Goal: Information Seeking & Learning: Learn about a topic

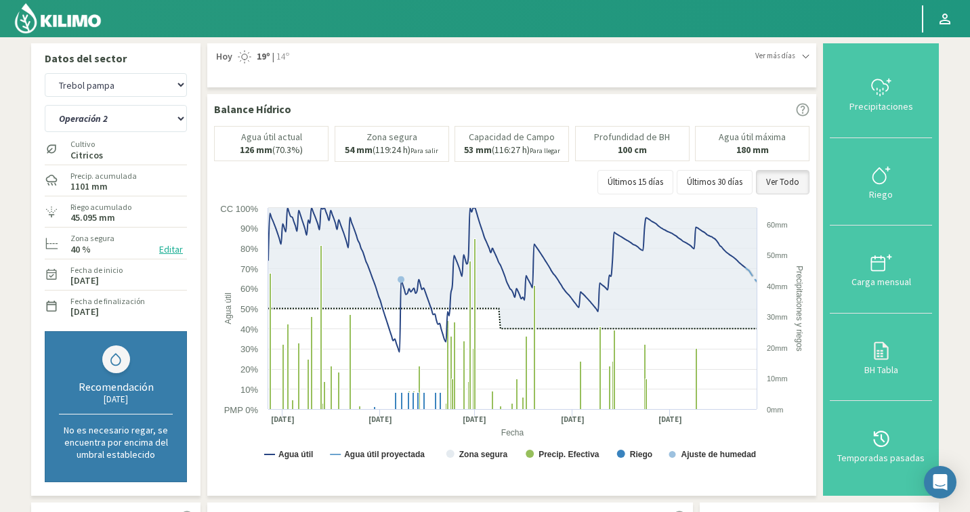
select select "3328: Object"
select select "105: Object"
select select "3542: Object"
select select "106: Object"
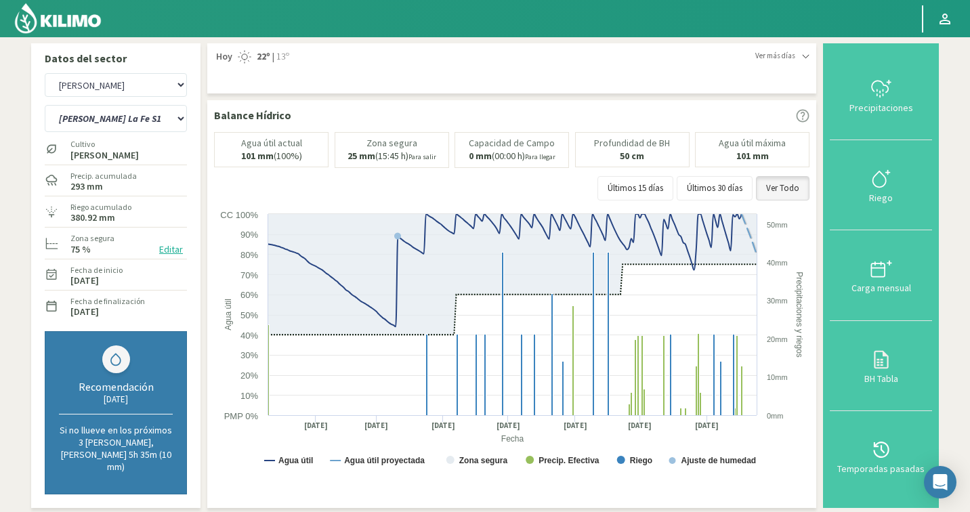
click at [80, 86] on select "Agr. Cardonal Agr. El [PERSON_NAME] [PERSON_NAME] [GEOGRAPHIC_DATA] - IC Agríco…" at bounding box center [116, 85] width 142 height 24
click at [100, 90] on select "Agr. Cardonal Agr. El [PERSON_NAME] [PERSON_NAME] [GEOGRAPHIC_DATA] - IC Agríco…" at bounding box center [116, 85] width 142 height 24
select select "3555: Object"
click at [100, 90] on select "Agr. Cardonal Agr. El [PERSON_NAME] [PERSON_NAME] [GEOGRAPHIC_DATA] - IC Agríco…" at bounding box center [116, 85] width 142 height 24
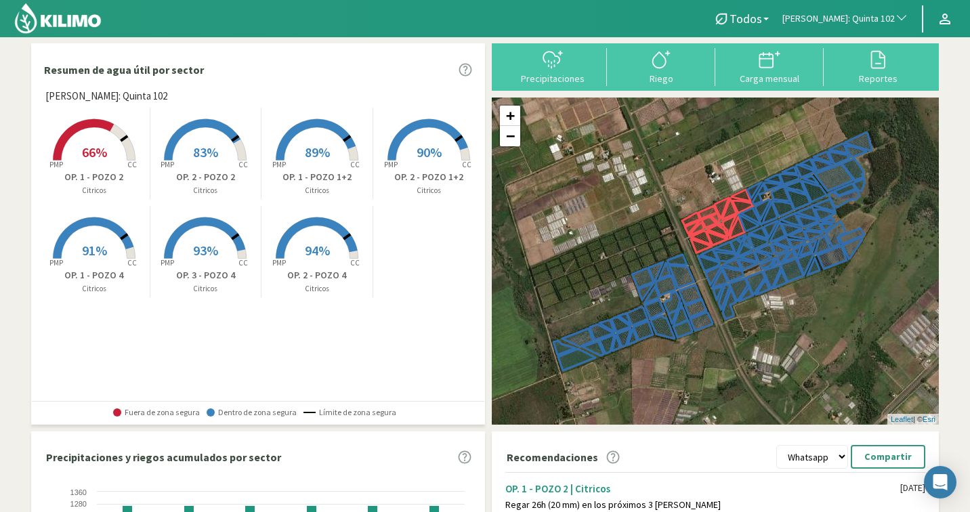
click at [870, 20] on span "[PERSON_NAME]: Quinta 102" at bounding box center [838, 19] width 112 height 14
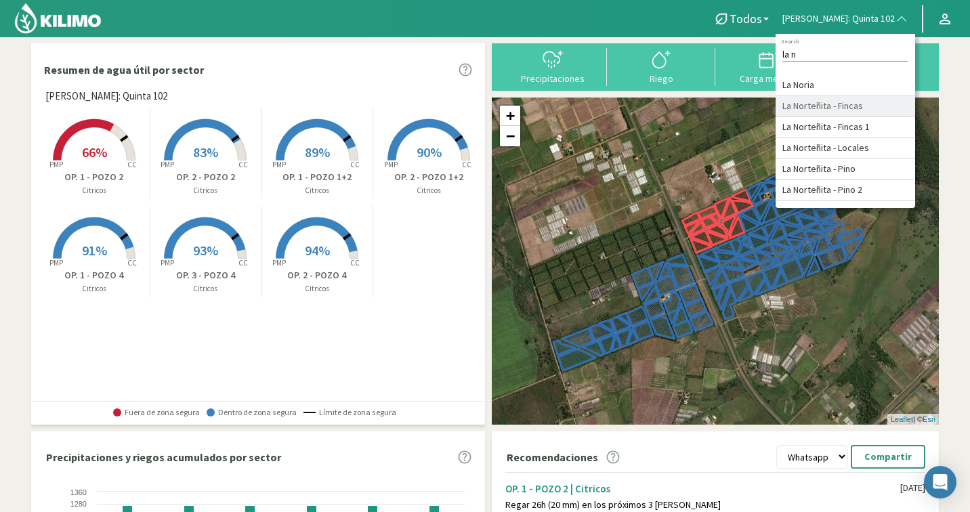
type input "la n"
click at [849, 100] on li "La Norteñita - Fincas" at bounding box center [846, 106] width 140 height 21
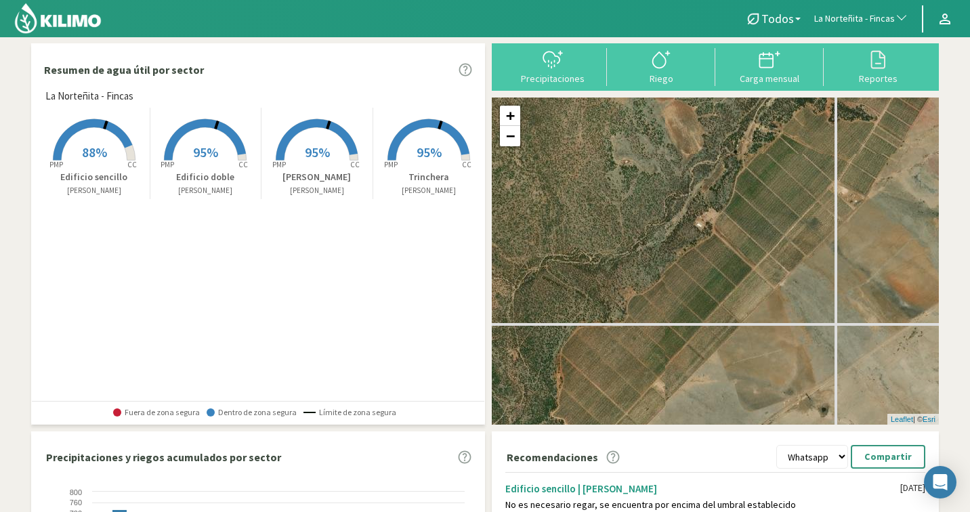
click at [414, 142] on rect at bounding box center [429, 162] width 108 height 108
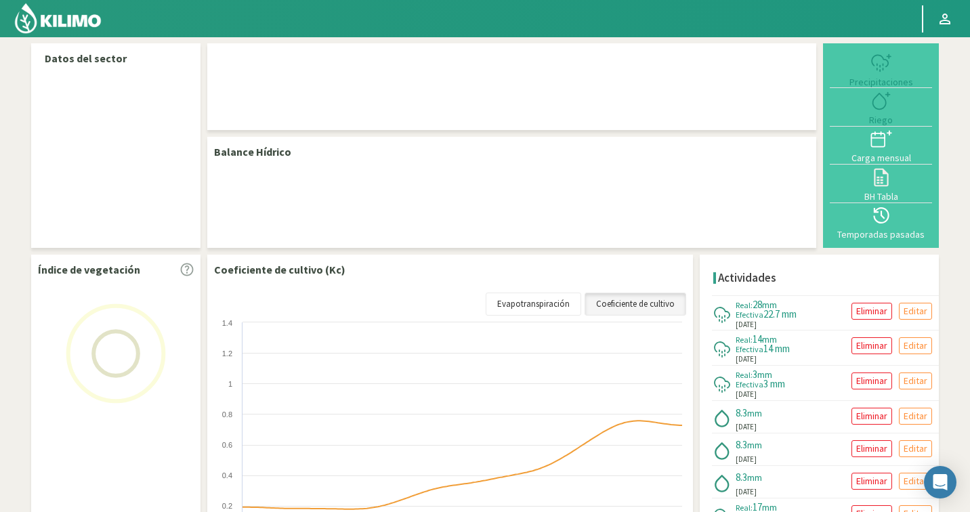
select select "167: Object"
select select "3: Object"
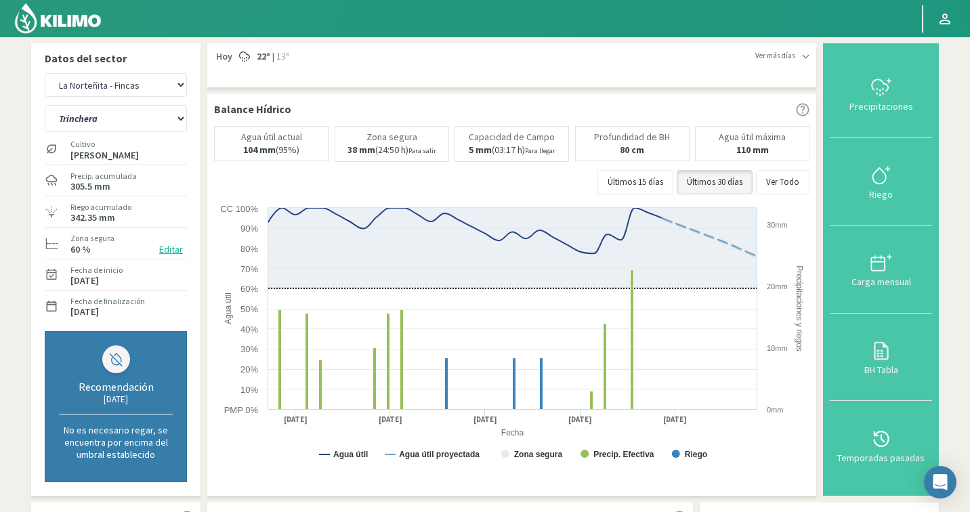
click at [72, 18] on img at bounding box center [58, 18] width 89 height 33
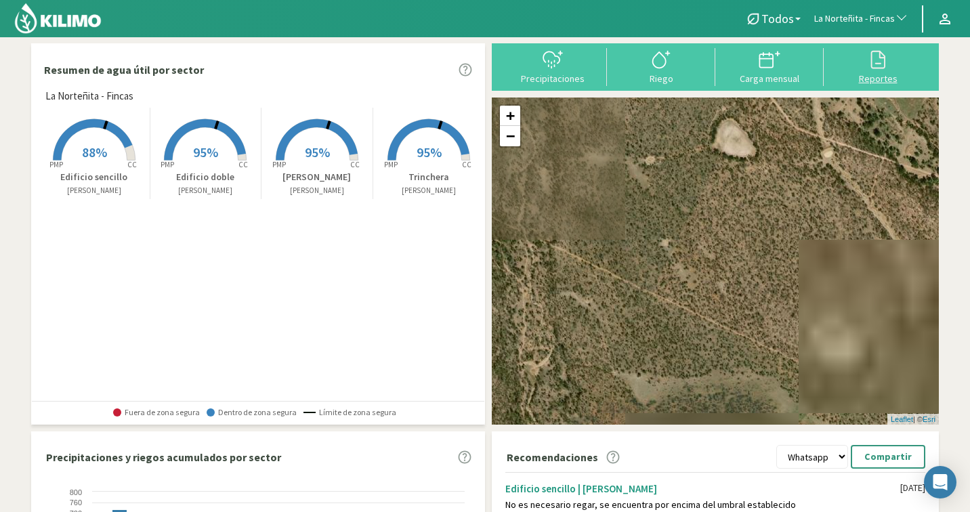
click at [878, 60] on icon at bounding box center [878, 60] width 22 height 22
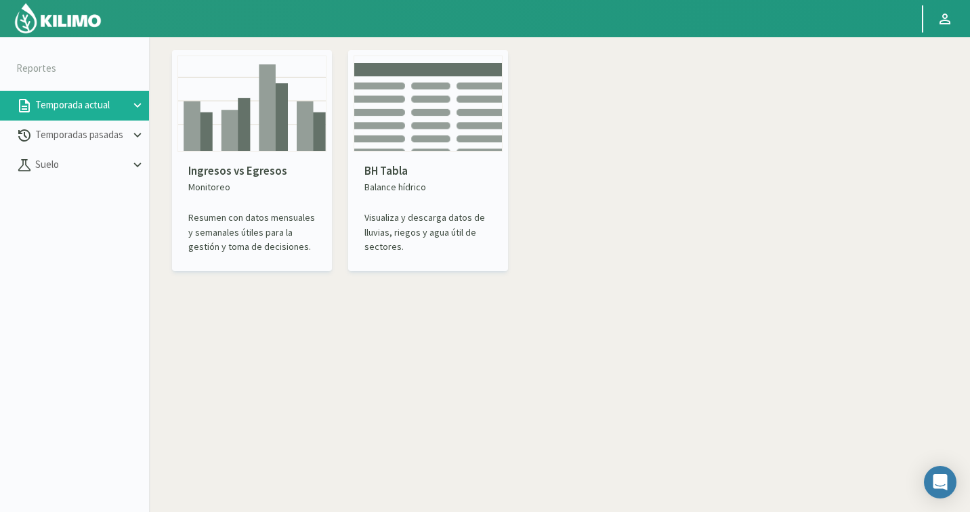
click at [407, 175] on p "BH Tabla" at bounding box center [427, 172] width 127 height 18
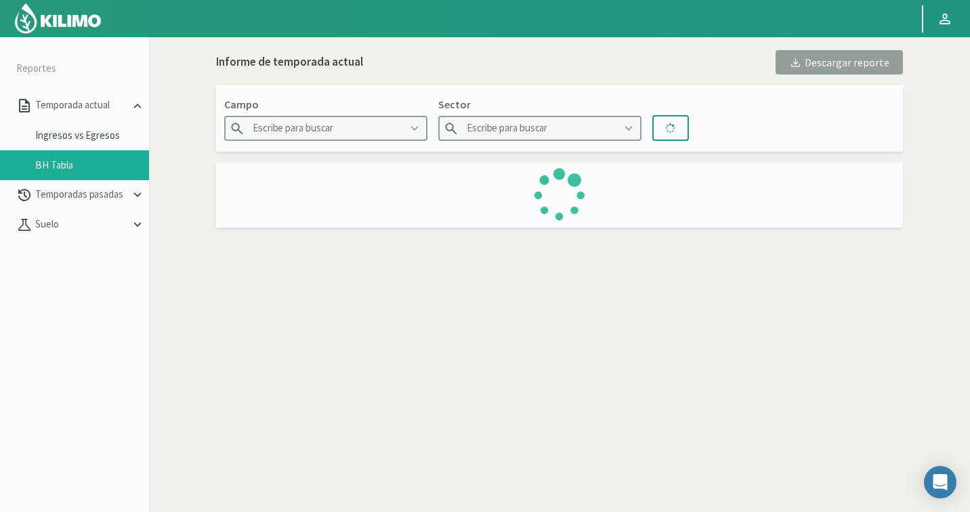
type input "Agr. Cardonal"
type input "El Cardonal Sector 1"
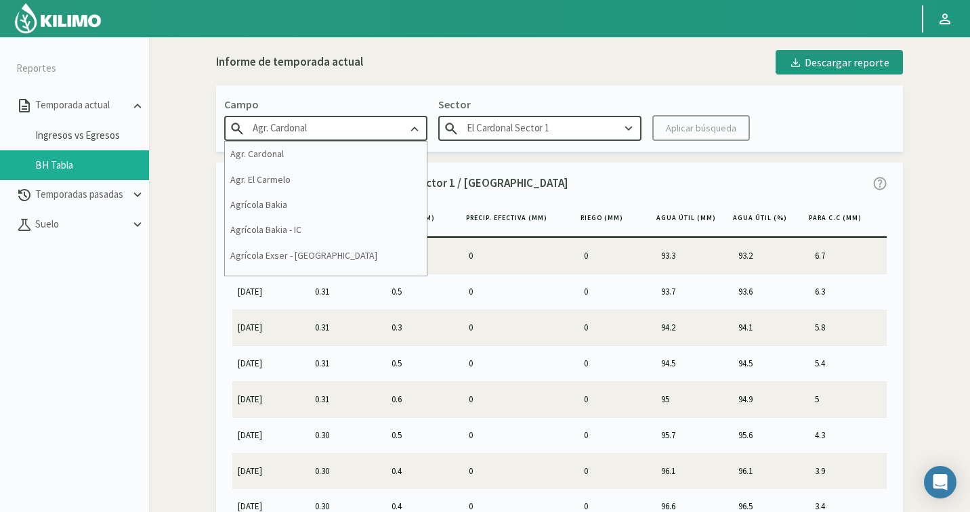
click at [262, 129] on input "Agr. Cardonal" at bounding box center [325, 128] width 203 height 25
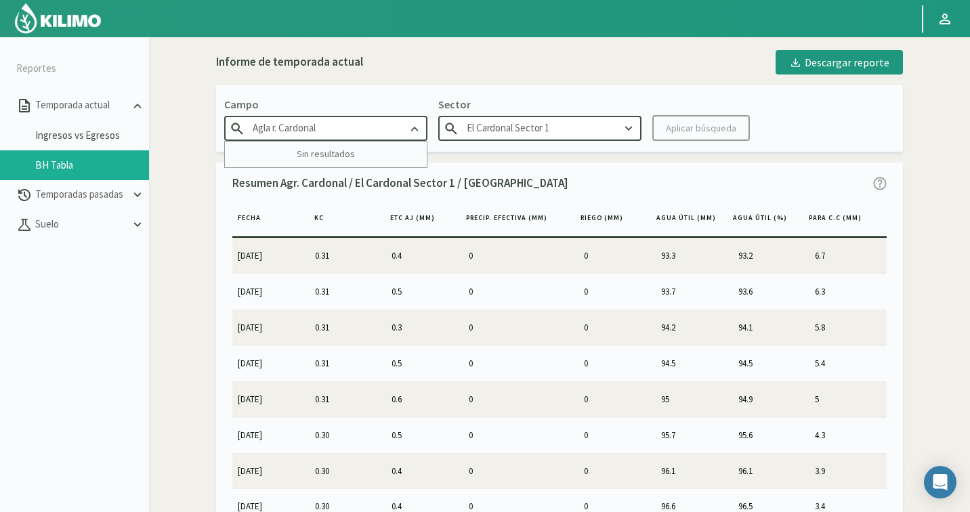
drag, startPoint x: 354, startPoint y: 126, endPoint x: 223, endPoint y: 126, distance: 130.7
click at [223, 126] on div "Campo Agla r. Cardonal Sin resultados Sector El Cardonal Sector 1 Aplicar búsqu…" at bounding box center [559, 118] width 687 height 66
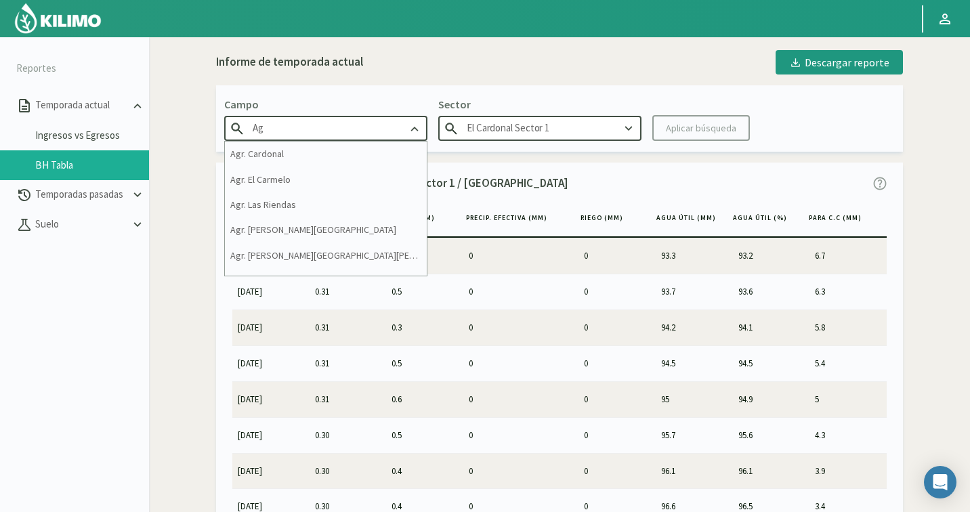
type input "A"
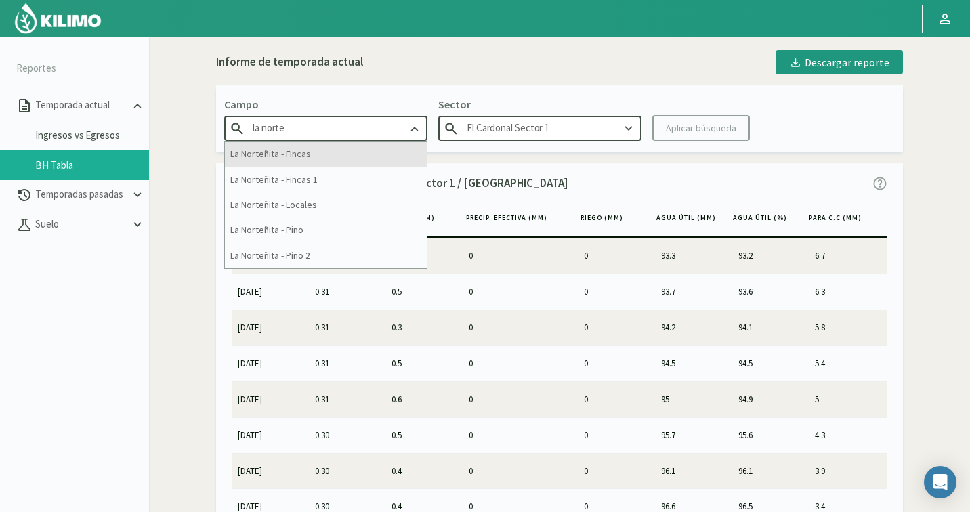
click at [252, 161] on div "La Norteñita - Fincas" at bounding box center [326, 154] width 202 height 25
type input "La Norteñita - Fincas"
type input "Edificio doble"
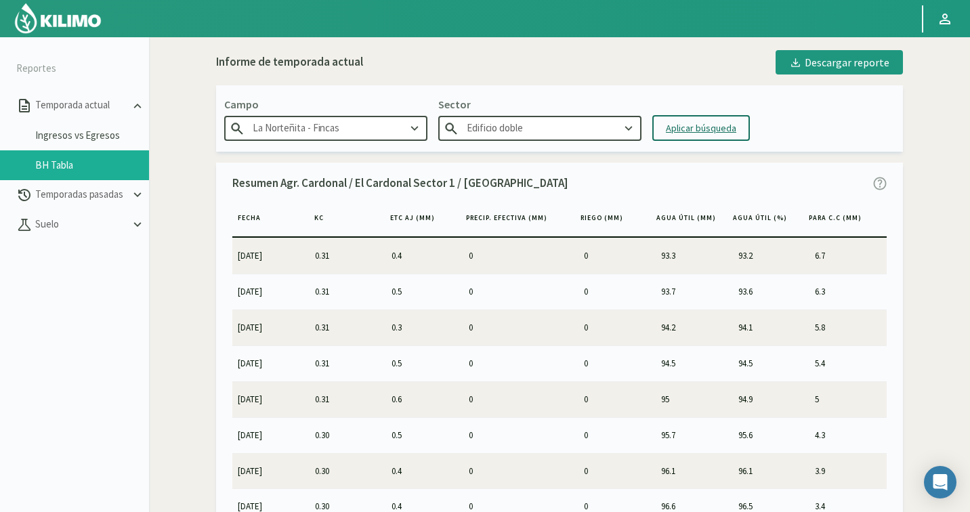
click at [692, 122] on div "Aplicar búsqueda" at bounding box center [701, 128] width 70 height 14
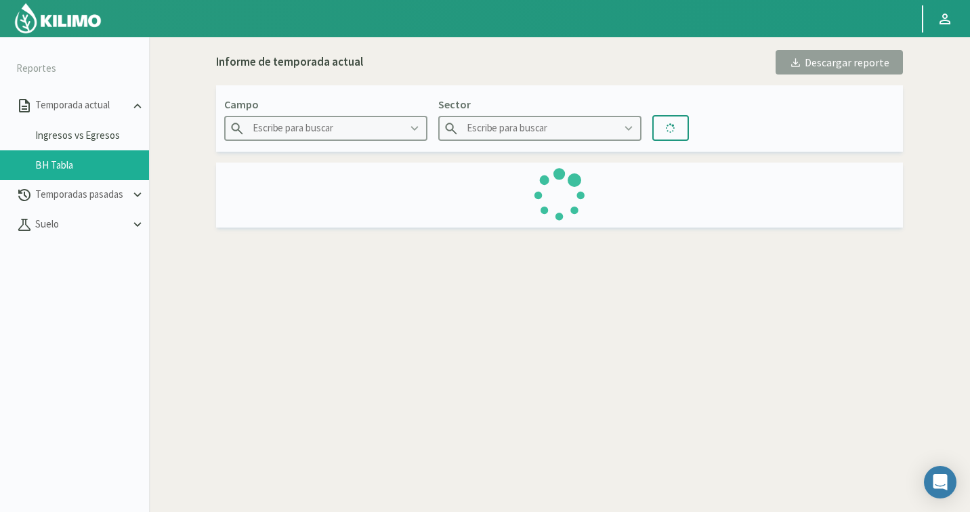
type input "La Norteñita - Fincas"
type input "Edificio doble"
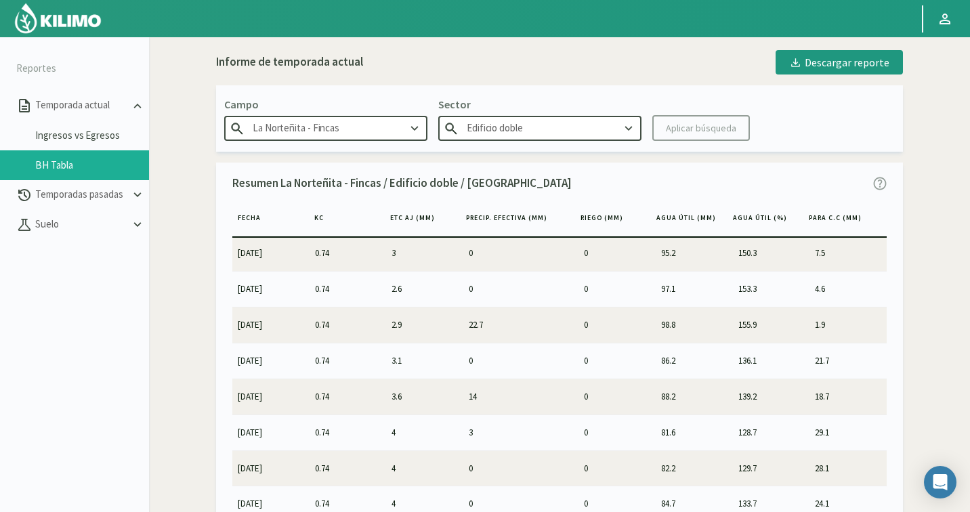
scroll to position [633, 0]
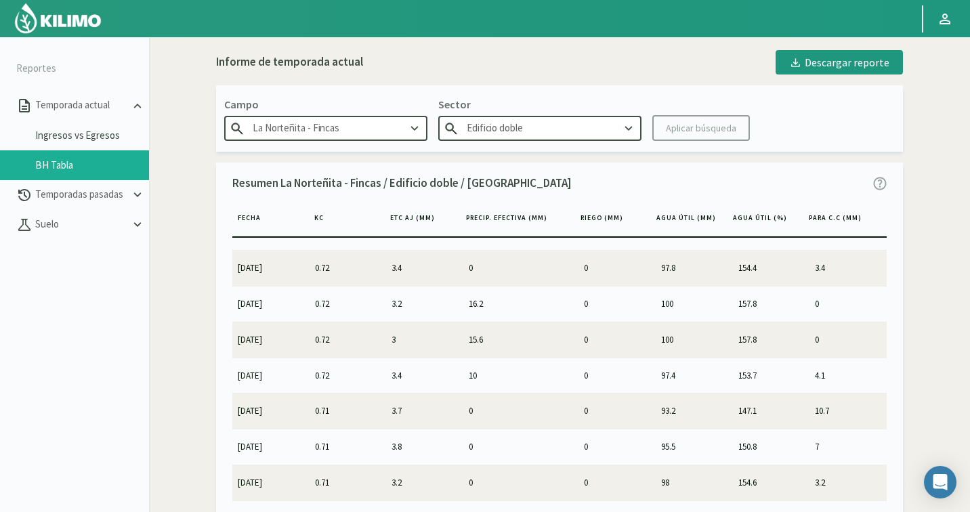
click at [75, 125] on li "Ingresos vs Egresos" at bounding box center [74, 136] width 149 height 30
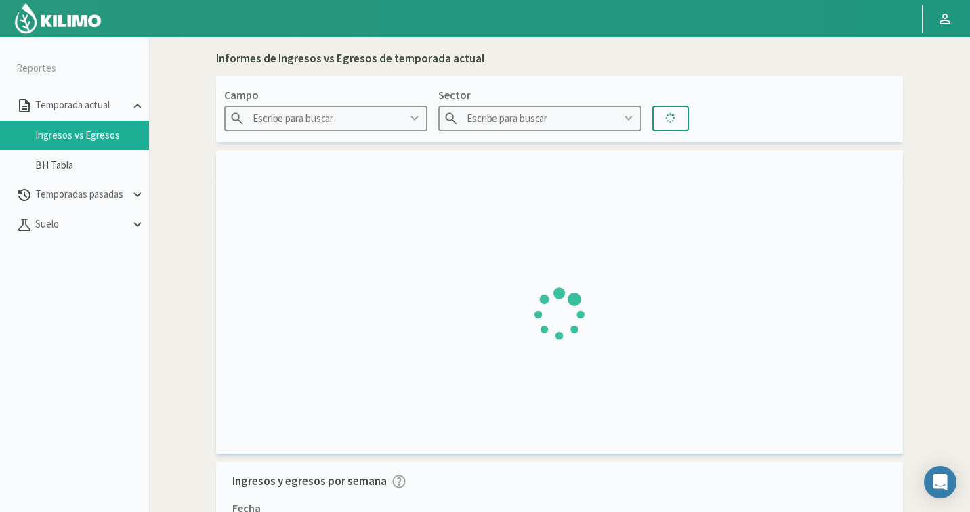
click at [75, 132] on link "Ingresos vs Egresos" at bounding box center [92, 135] width 114 height 12
type input "Agr. Cardonal"
type input "El Cardonal Sector 1"
type input "[DATE] - [DATE]"
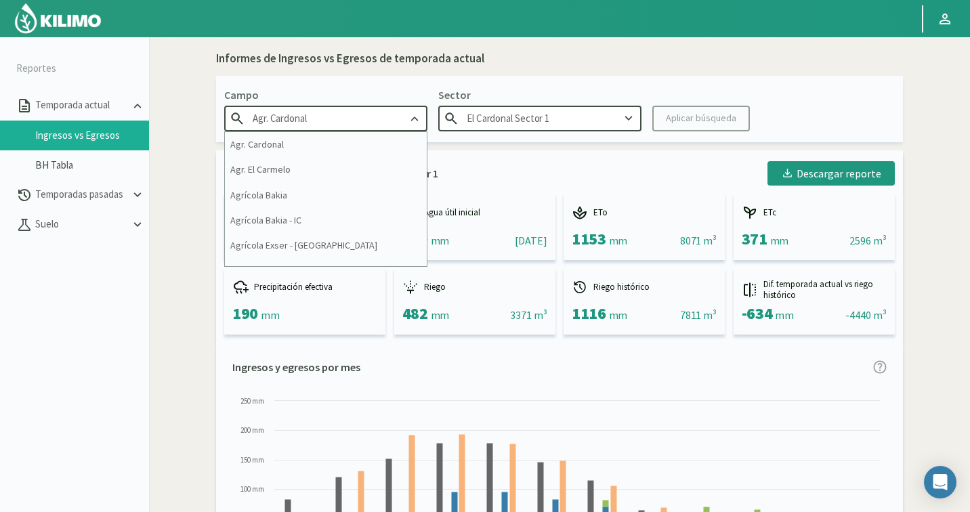
click at [327, 123] on input "Agr. Cardonal" at bounding box center [325, 118] width 203 height 25
drag, startPoint x: 327, startPoint y: 123, endPoint x: 86, endPoint y: 115, distance: 241.2
click at [86, 116] on section "Reportes Temporada actual Ingresos vs Egresos BH Tabla Temporadas pasadas [GEOG…" at bounding box center [485, 293] width 970 height 512
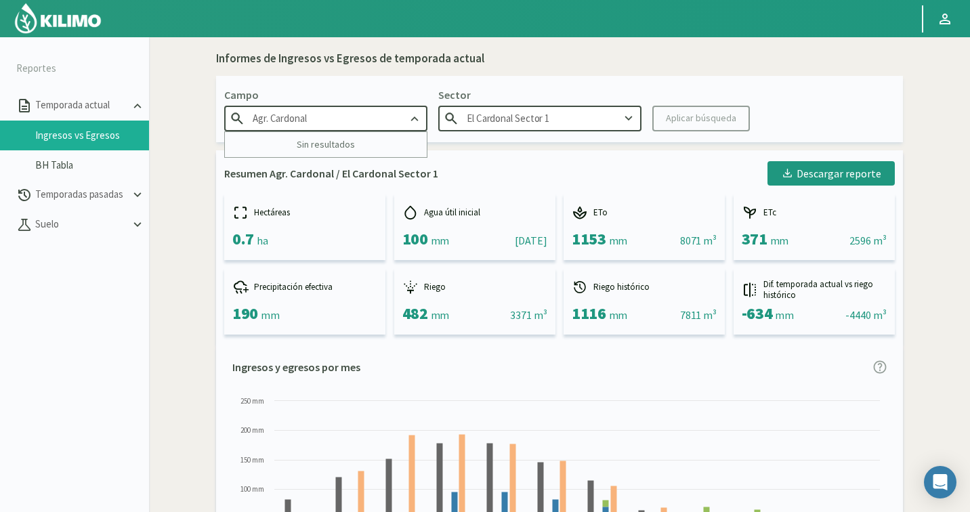
drag, startPoint x: 331, startPoint y: 118, endPoint x: 162, endPoint y: 104, distance: 169.2
click at [162, 104] on div "Informes de Ingresos vs Egresos de temporada actual Campo Agr. Cardonal Sin res…" at bounding box center [559, 517] width 807 height 949
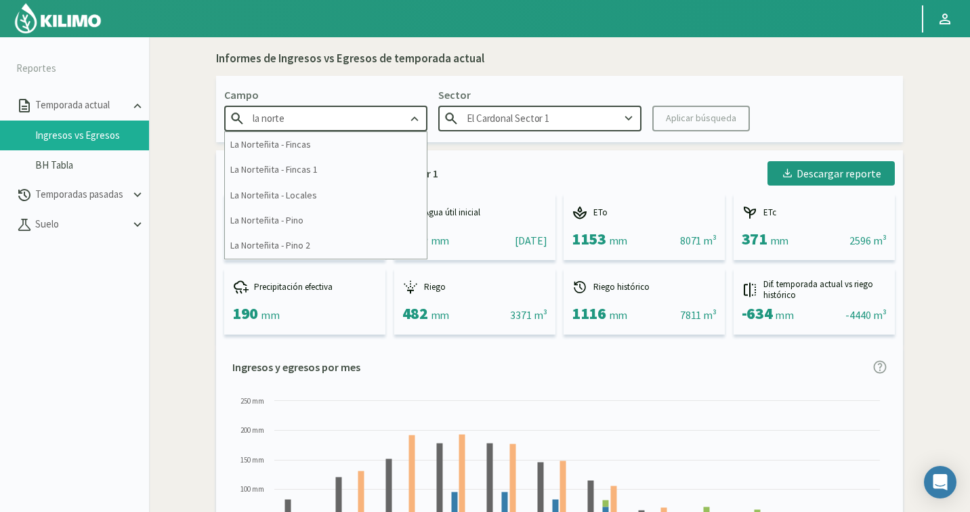
click at [272, 173] on div "La Norteñita - Fincas 1" at bounding box center [326, 169] width 202 height 25
type input "La Norteñita - Fincas 1"
type input "Baja 2"
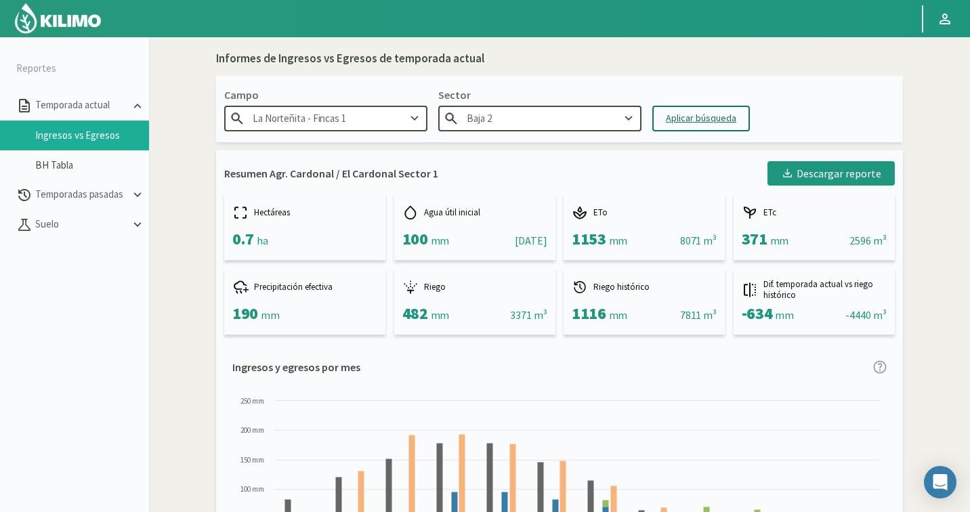
click at [712, 119] on div "Aplicar búsqueda" at bounding box center [701, 118] width 70 height 14
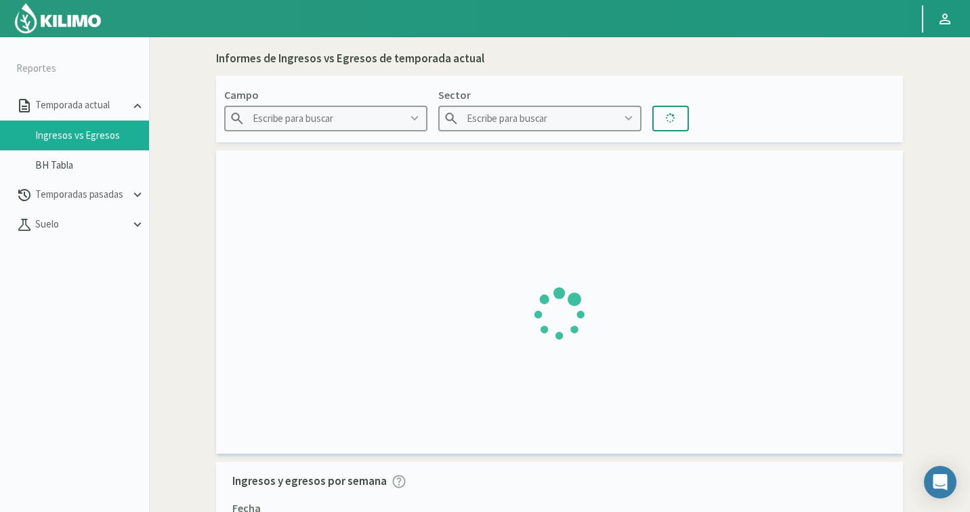
type input "La Norteñita - Fincas 1"
type input "Baja 2"
type input "[DATE] - [DATE]"
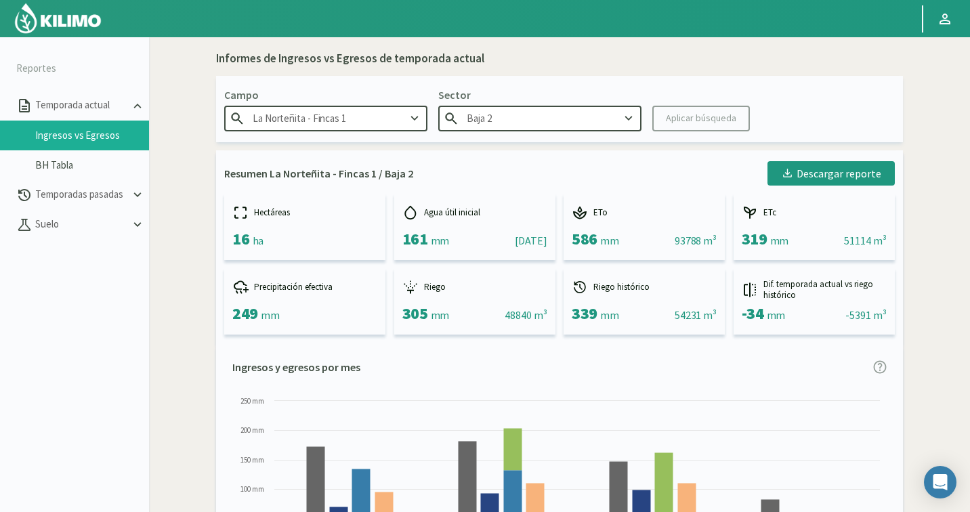
click at [297, 115] on input "La Norteñita - Fincas 1" at bounding box center [325, 118] width 203 height 25
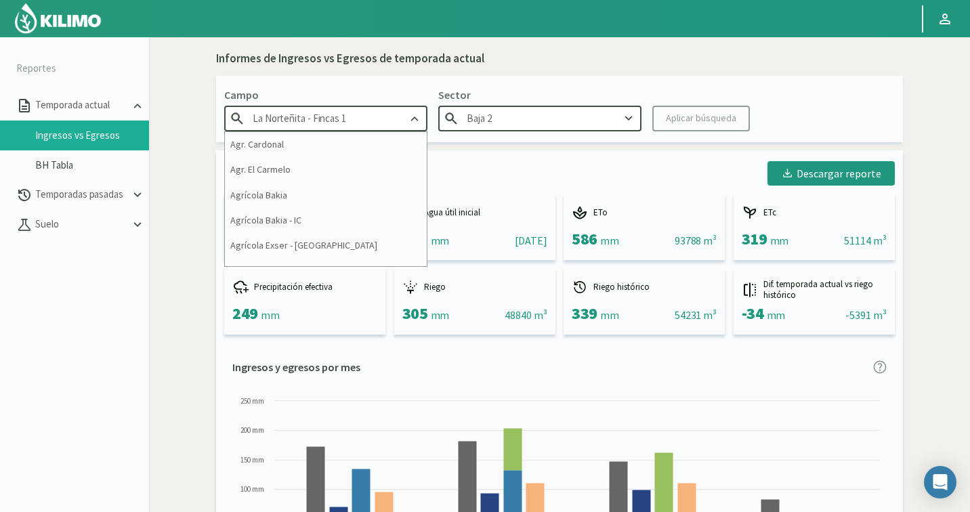
click at [382, 119] on input "La Norteñita - Fincas 1" at bounding box center [325, 118] width 203 height 25
click at [413, 113] on icon at bounding box center [414, 118] width 15 height 15
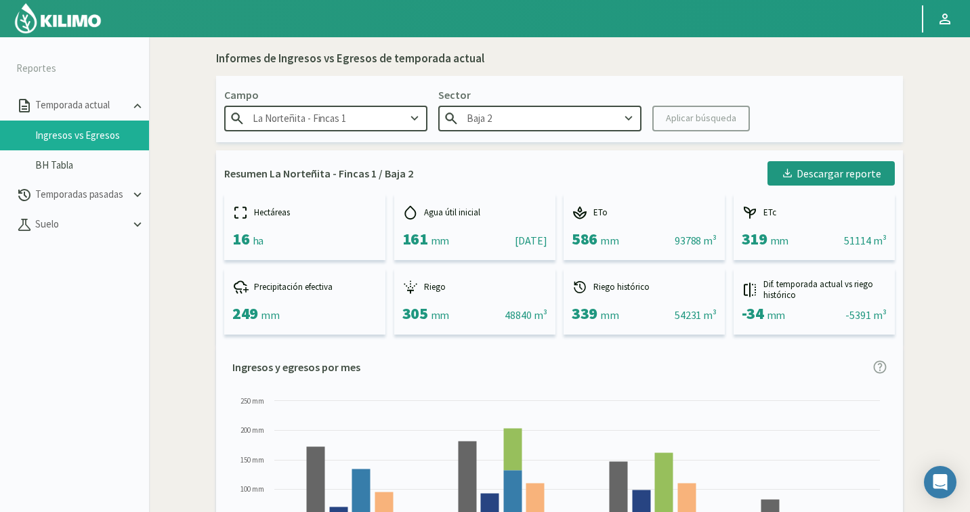
click at [413, 113] on icon at bounding box center [414, 118] width 15 height 15
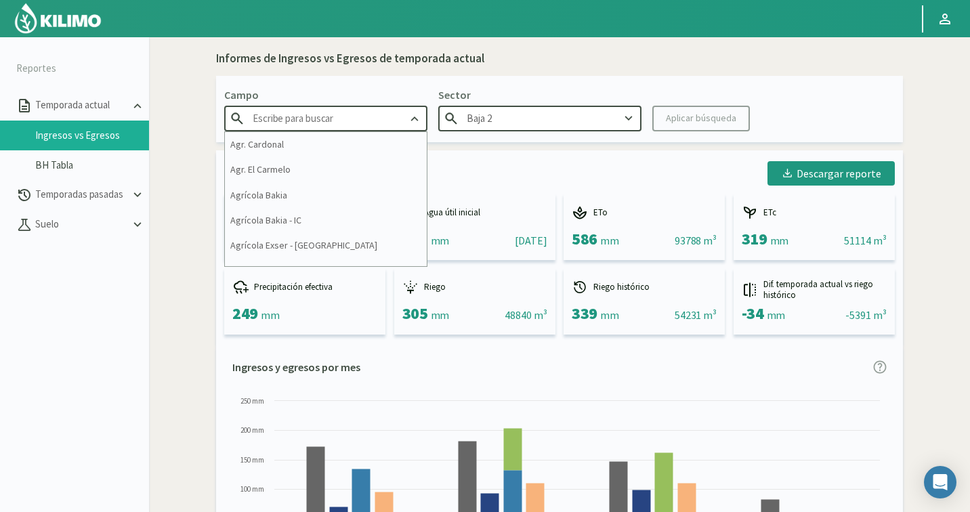
click at [342, 111] on input "text" at bounding box center [325, 118] width 203 height 25
click at [266, 190] on div "La Norteñita - Locales" at bounding box center [326, 195] width 202 height 25
type input "La Norteñita - Locales"
type input "Gaviotas Este"
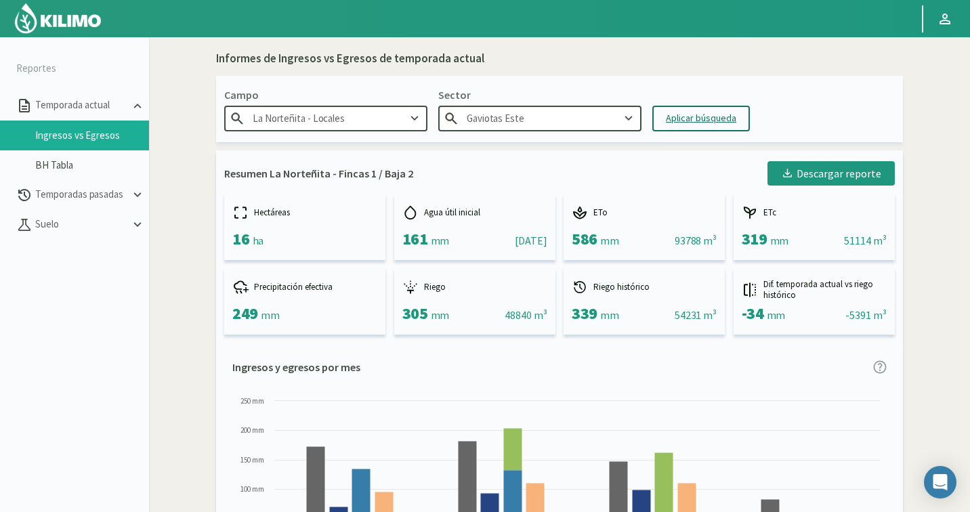
click at [680, 121] on div "Aplicar búsqueda" at bounding box center [701, 118] width 70 height 14
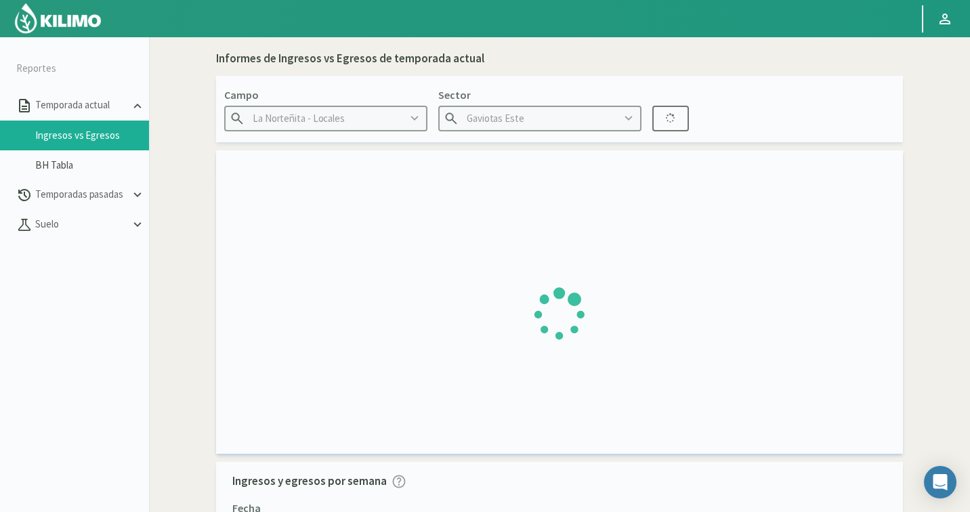
type input "[DATE] - [DATE]"
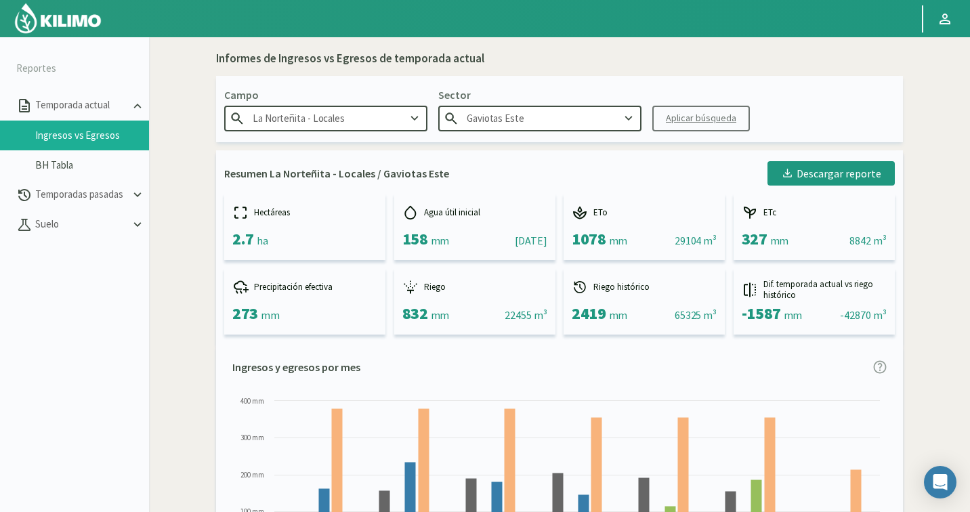
click at [332, 119] on input "La Norteñita - Locales" at bounding box center [325, 118] width 203 height 25
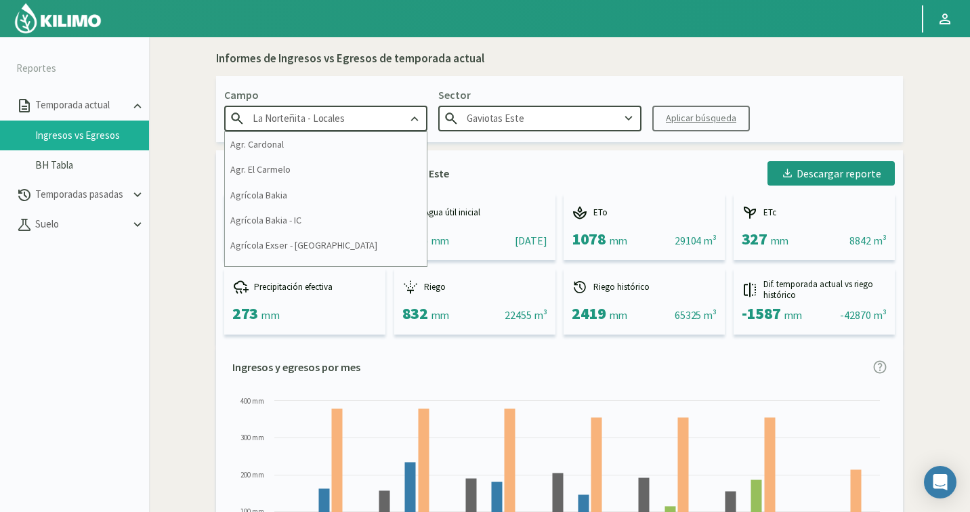
click at [416, 116] on icon at bounding box center [414, 118] width 15 height 15
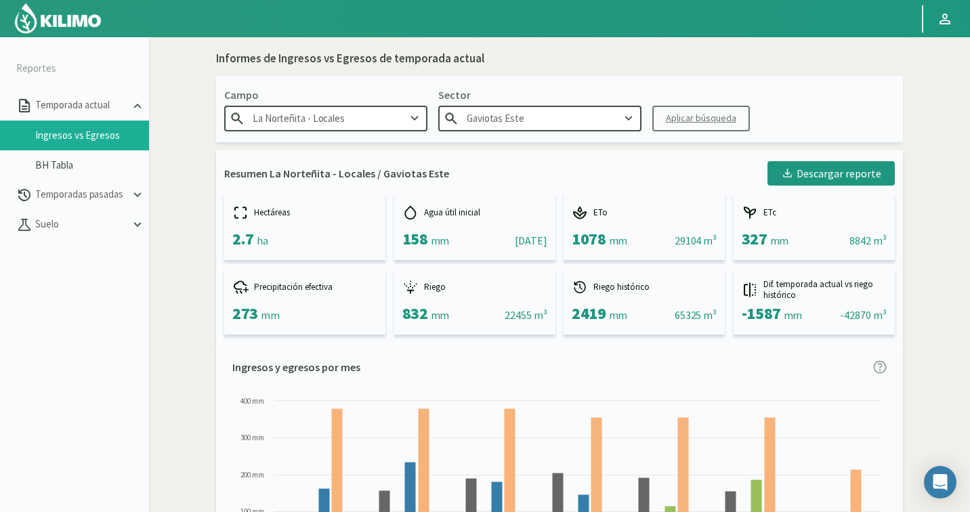
click at [416, 116] on icon at bounding box center [414, 118] width 15 height 15
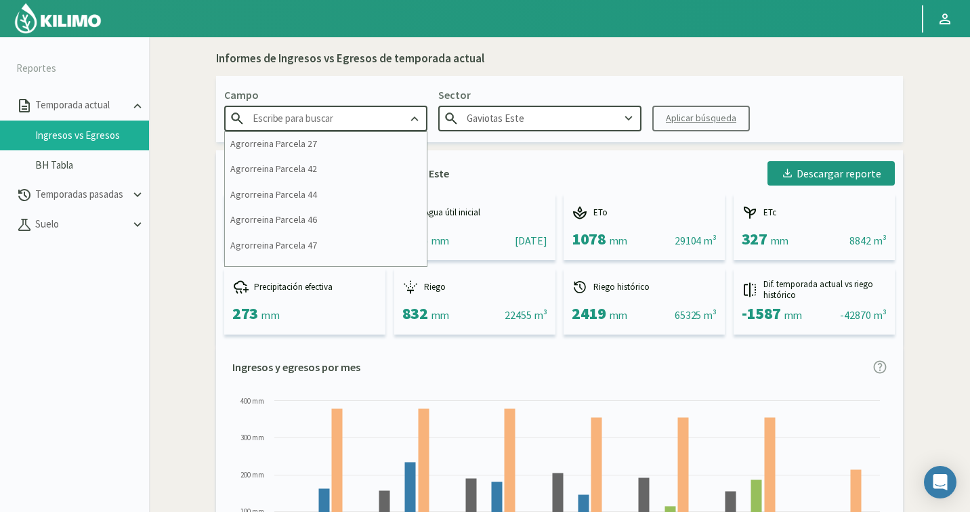
scroll to position [700, 0]
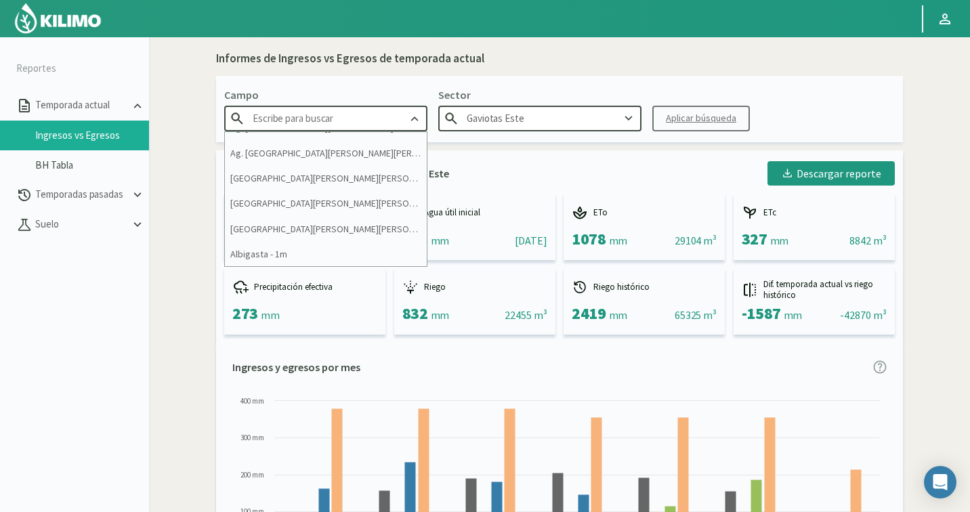
click at [360, 122] on input "text" at bounding box center [325, 118] width 203 height 25
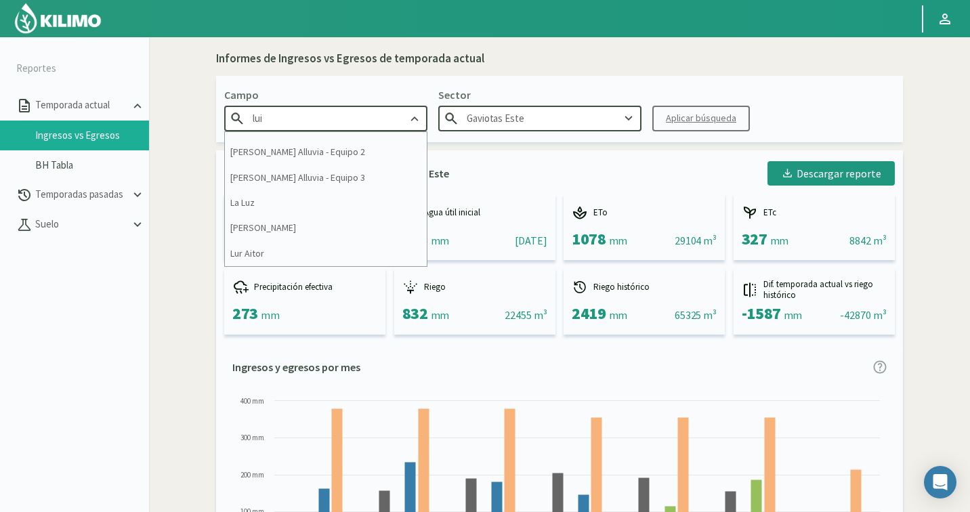
scroll to position [0, 0]
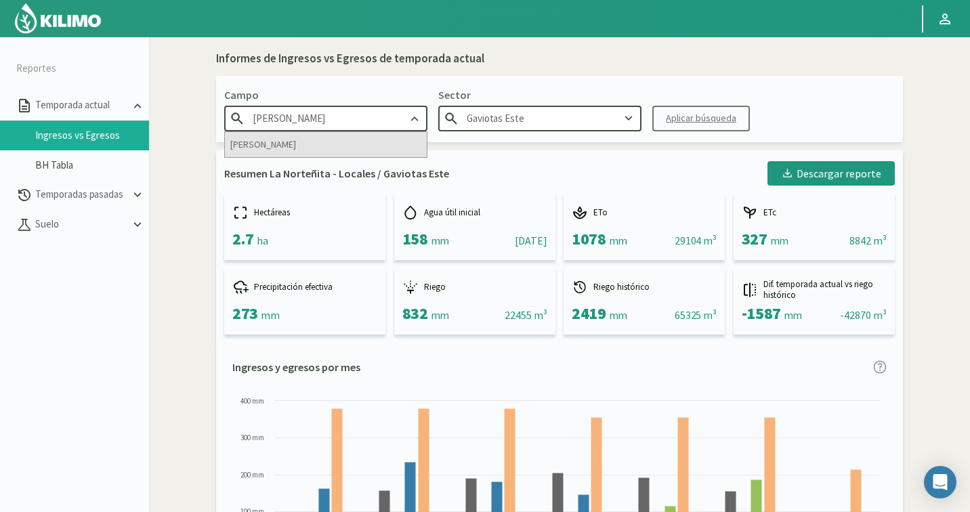
click at [360, 146] on div "[PERSON_NAME]" at bounding box center [326, 144] width 202 height 25
type input "[PERSON_NAME]"
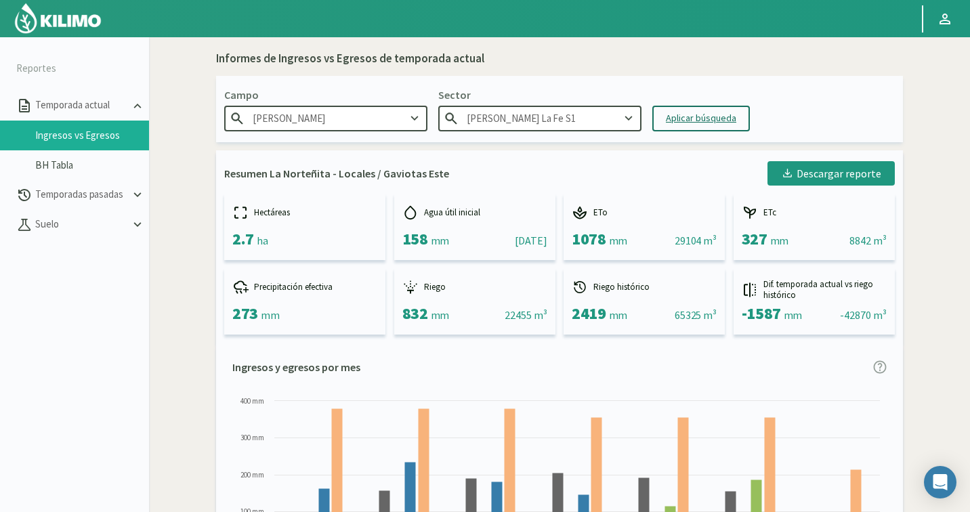
click at [599, 119] on input "[PERSON_NAME] La Fe S1" at bounding box center [539, 118] width 203 height 25
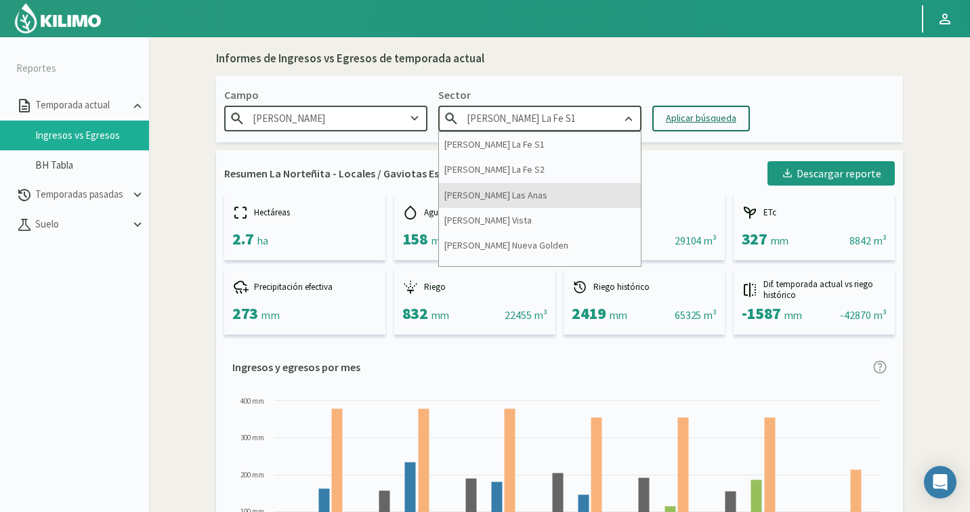
click at [526, 186] on div "[PERSON_NAME] Las Anas" at bounding box center [540, 195] width 202 height 25
type input "[PERSON_NAME] Las Anas"
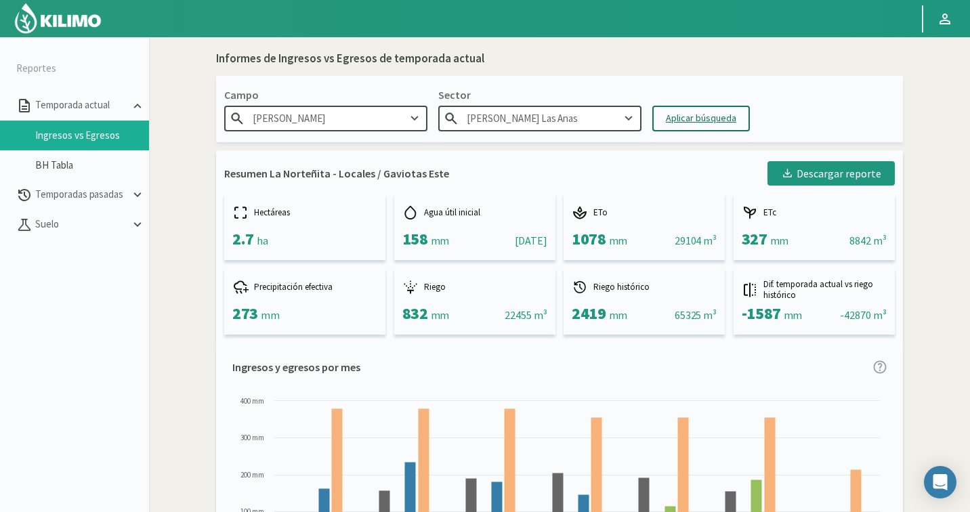
click at [664, 124] on button "Aplicar búsqueda" at bounding box center [701, 119] width 98 height 26
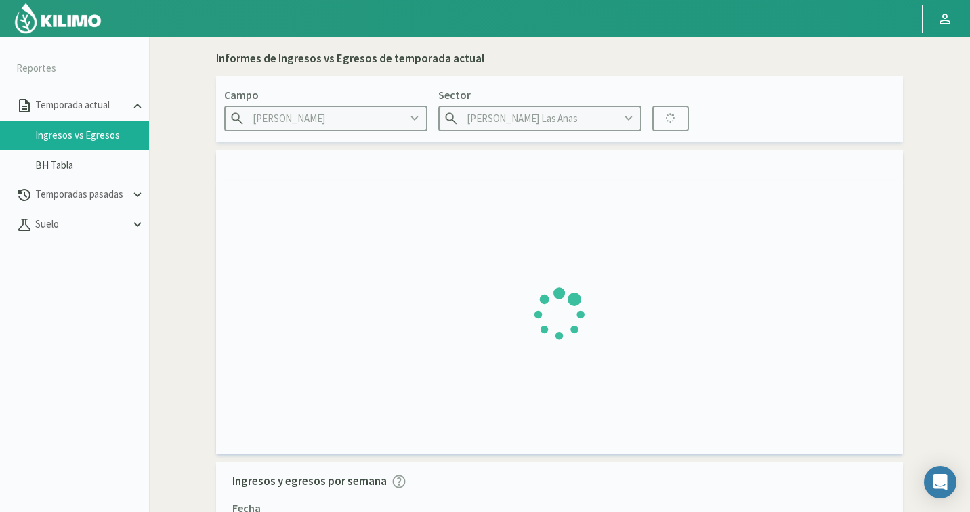
type input "[DATE] - [DATE]"
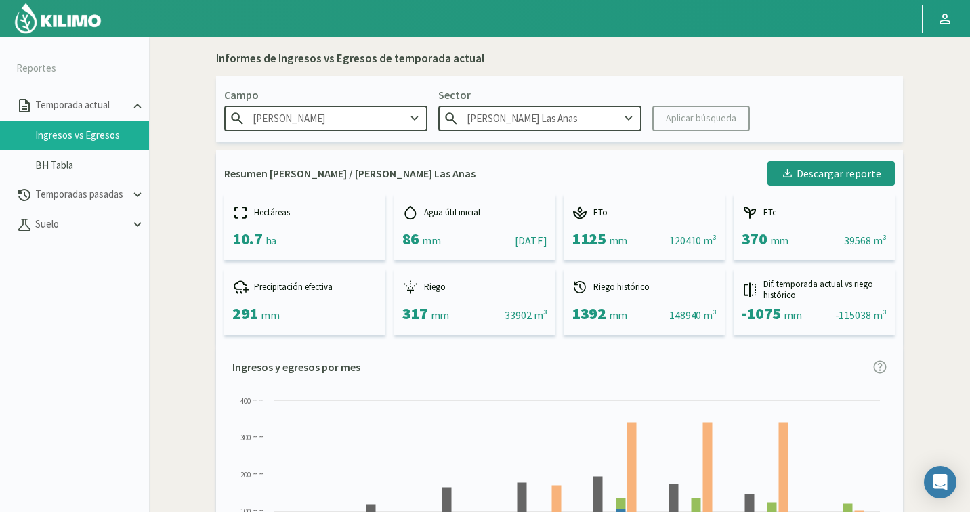
click at [674, 113] on kil-button "Aplicar búsqueda" at bounding box center [701, 119] width 98 height 26
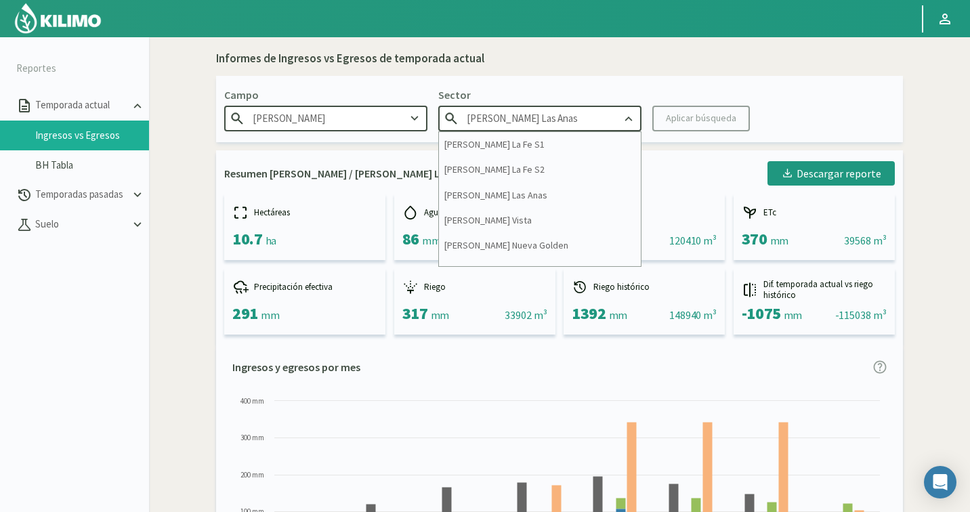
click at [616, 119] on input "[PERSON_NAME] Las Anas" at bounding box center [539, 118] width 203 height 25
click at [536, 213] on div "[PERSON_NAME] Vista" at bounding box center [540, 220] width 202 height 25
type input "[PERSON_NAME] Vista"
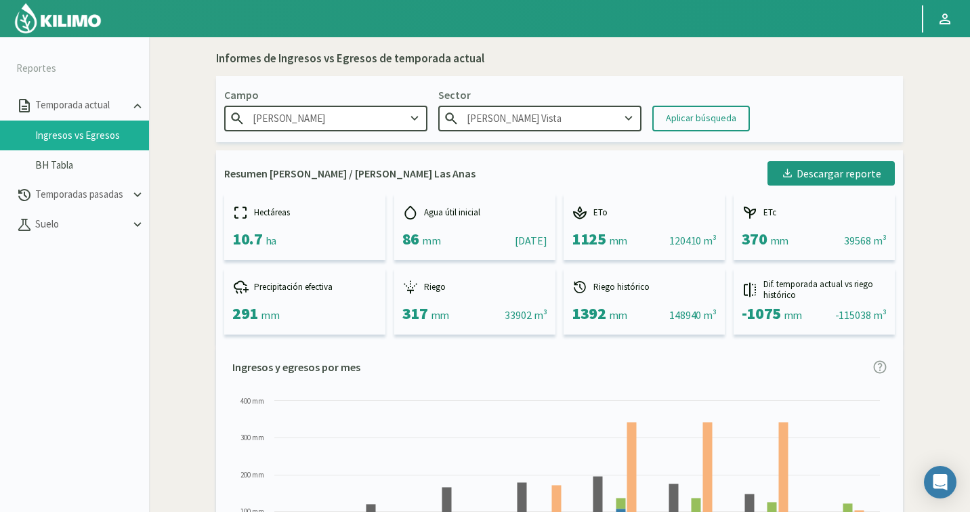
click at [671, 119] on div "Aplicar búsqueda" at bounding box center [701, 118] width 70 height 14
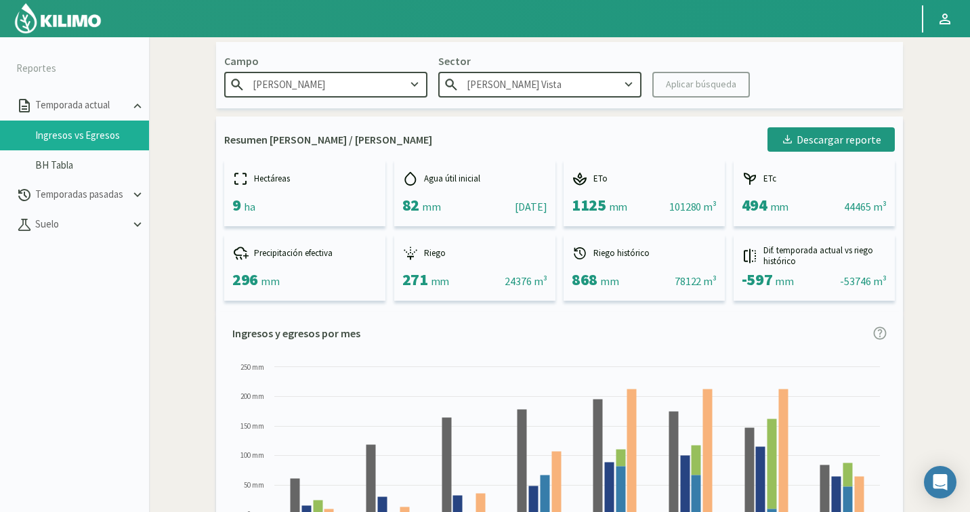
scroll to position [64, 0]
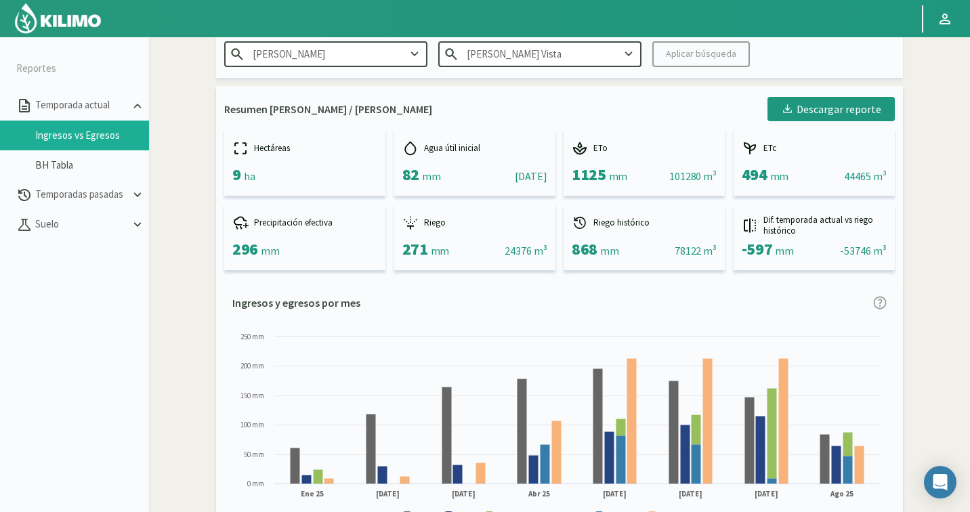
click at [81, 16] on img at bounding box center [58, 18] width 89 height 33
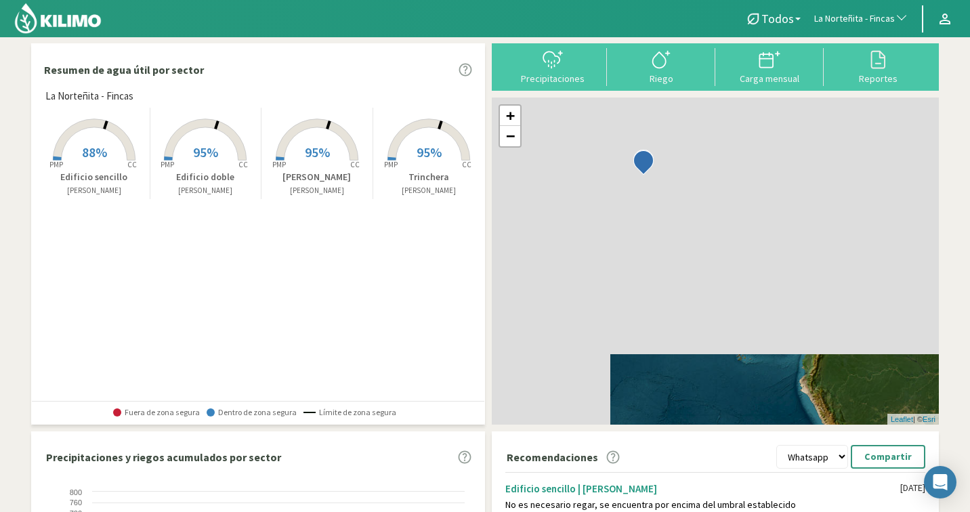
click at [830, 11] on button "La Norteñita - Fincas" at bounding box center [861, 19] width 108 height 30
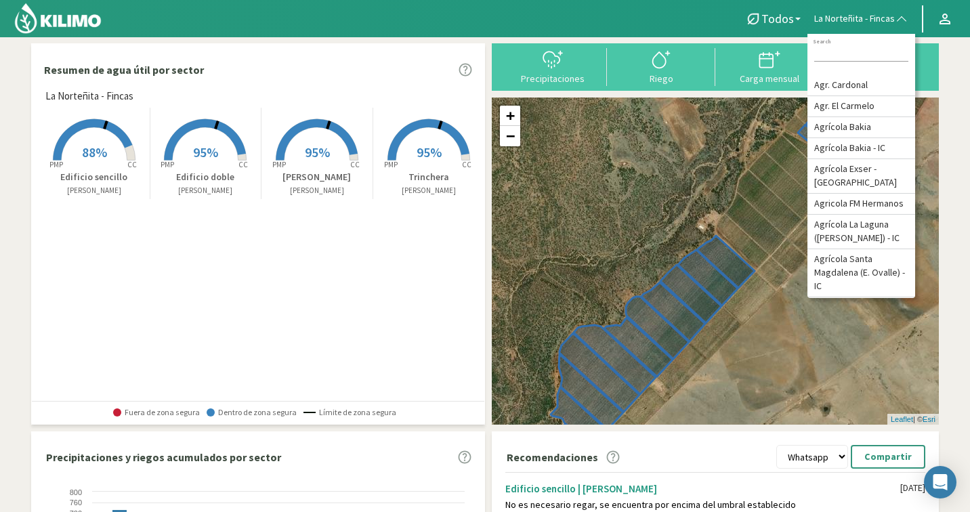
click at [841, 53] on input at bounding box center [861, 54] width 94 height 14
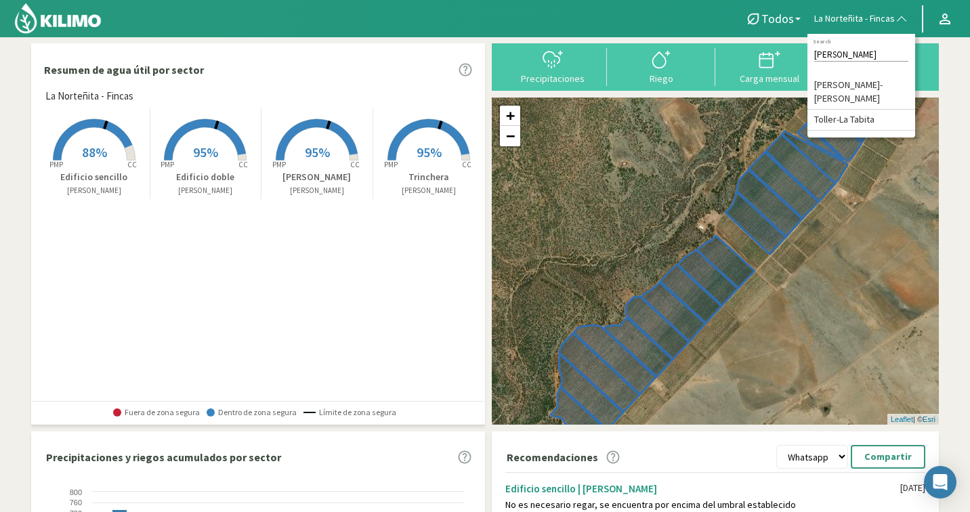
type input "[PERSON_NAME]"
click at [829, 83] on li "[PERSON_NAME]-[PERSON_NAME]" at bounding box center [861, 92] width 108 height 35
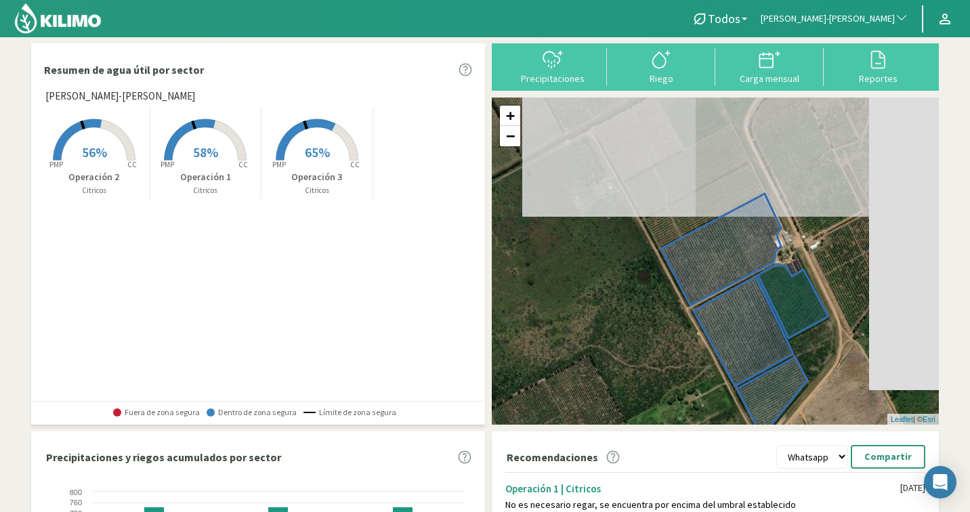
click at [305, 147] on span "65%" at bounding box center [317, 152] width 25 height 17
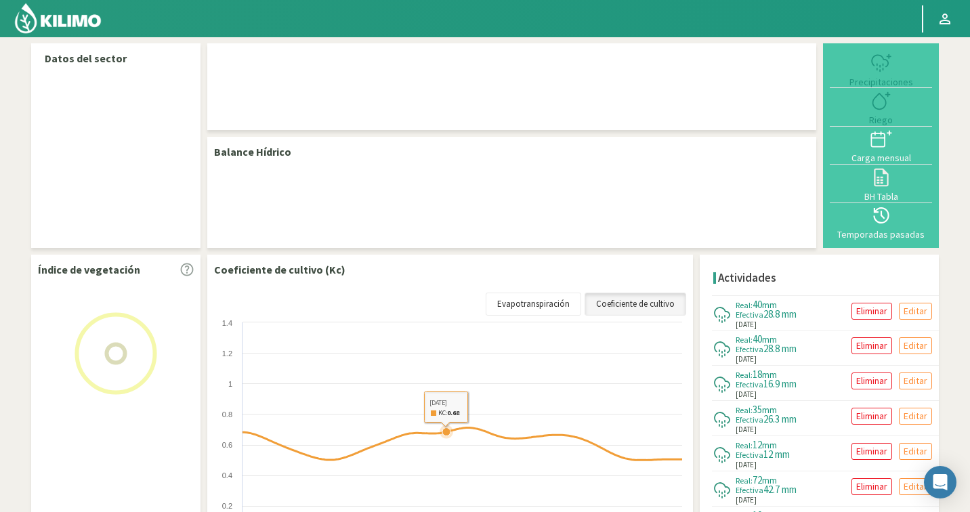
select select "268: Object"
select select "2: Object"
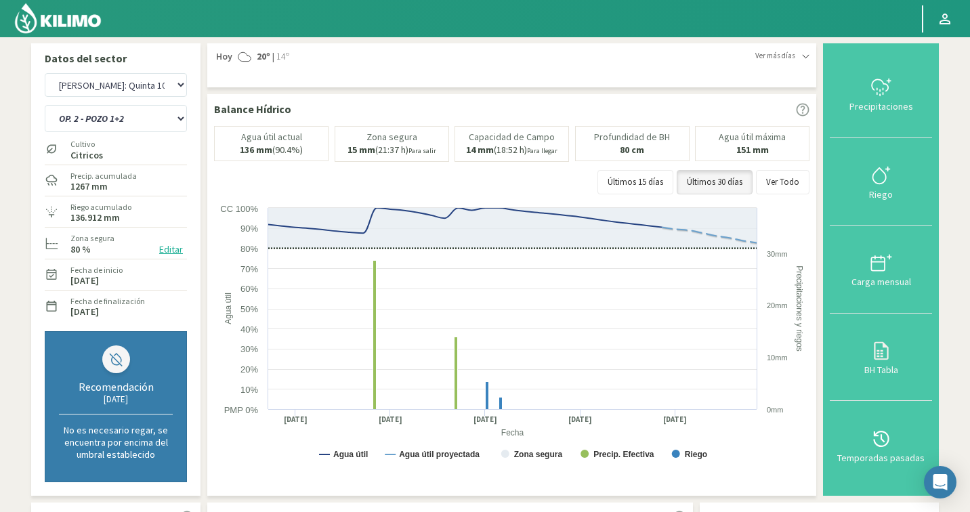
select select "122: Object"
select select "3: Object"
